Goal: Information Seeking & Learning: Learn about a topic

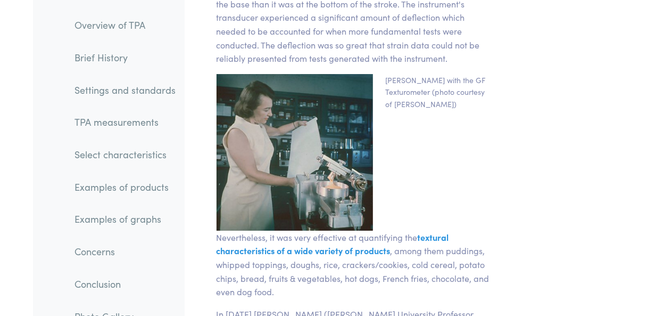
scroll to position [1987, 0]
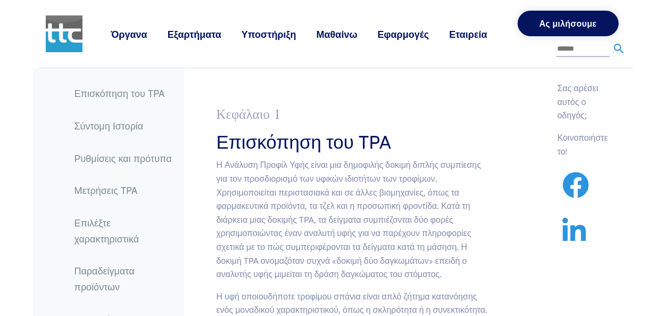
click at [410, 134] on h3 "Επισκόπηση του TPA" at bounding box center [355, 140] width 277 height 26
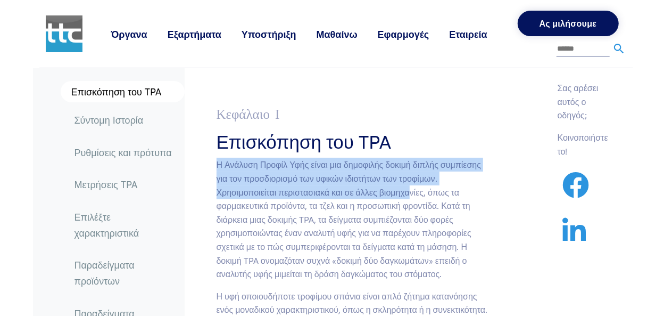
scroll to position [142, 0]
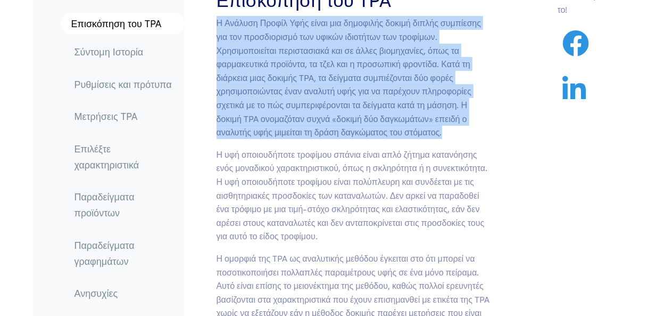
drag, startPoint x: 211, startPoint y: 168, endPoint x: 450, endPoint y: 137, distance: 240.5
click at [450, 137] on section "Κεφάλαιο Ι Επισκόπηση του TPA Η υφή οποιουδήποτε τροφίμου σπάνια είναι απλό ζήτ…" at bounding box center [355, 305] width 328 height 706
click at [450, 137] on p "Η Ανάλυση Προφίλ Υφής είναι μια δημοφιλής δοκιμή διπλής συμπίεσης για τον προσδ…" at bounding box center [355, 77] width 277 height 122
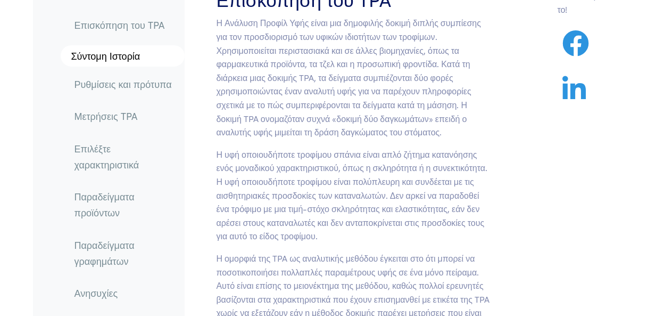
scroll to position [0, 0]
